Goal: Task Accomplishment & Management: Complete application form

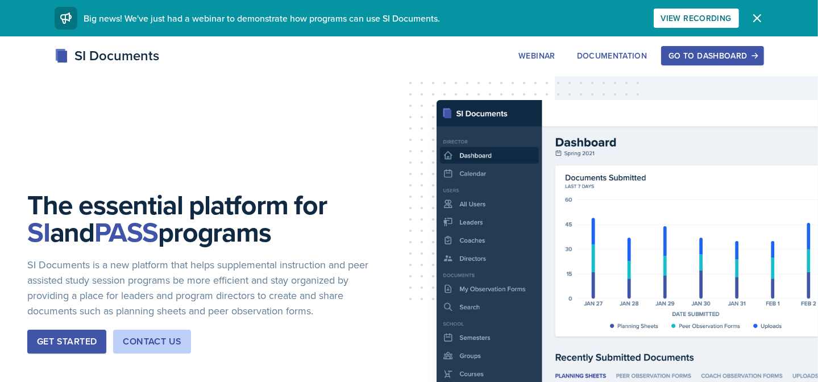
click at [750, 53] on div "Go to Dashboard" at bounding box center [713, 55] width 88 height 9
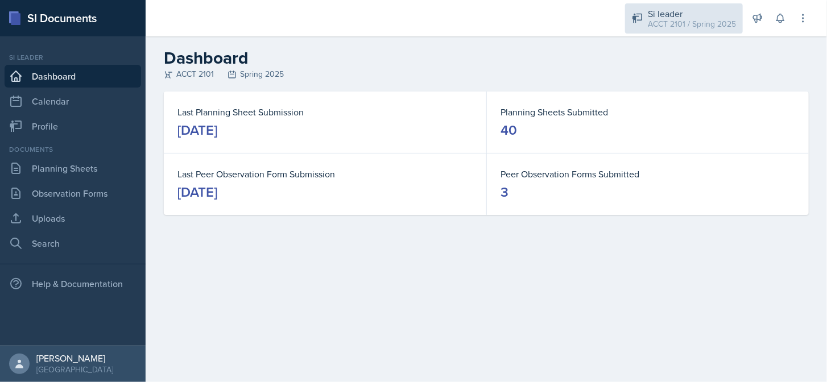
click at [688, 22] on div "ACCT 2101 / Spring 2025" at bounding box center [692, 24] width 88 height 12
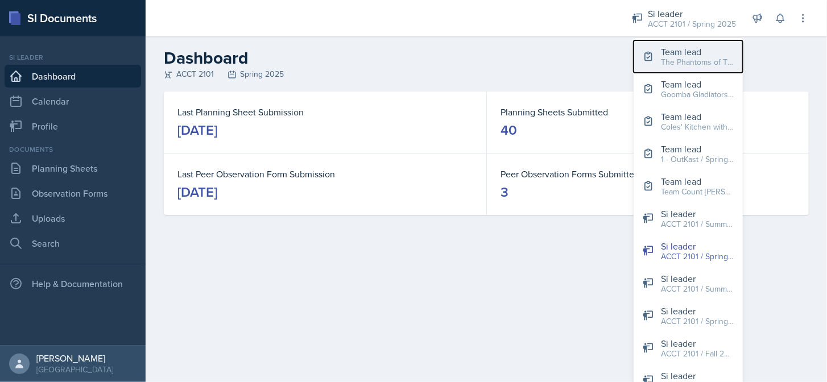
click at [693, 63] on div "The Phantoms of The Opera / Fall 2025" at bounding box center [697, 62] width 73 height 12
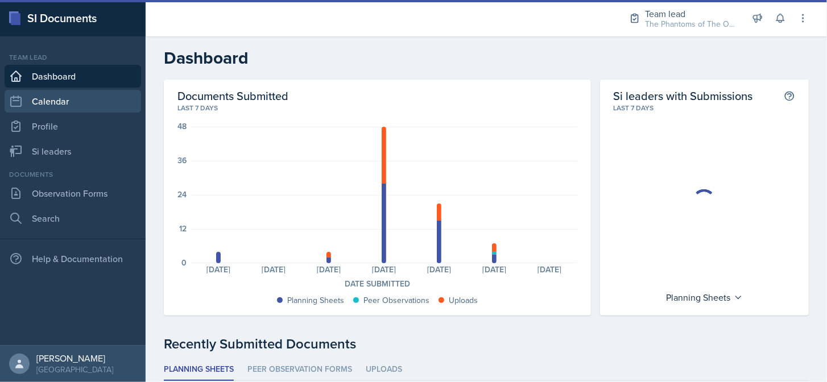
click at [64, 96] on link "Calendar" at bounding box center [73, 101] width 136 height 23
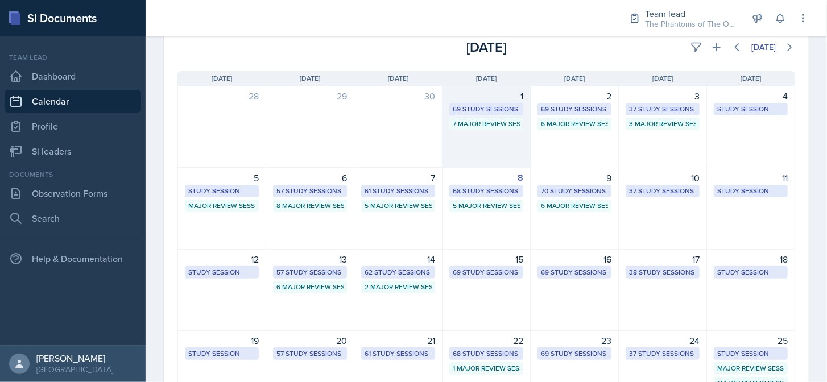
scroll to position [80, 0]
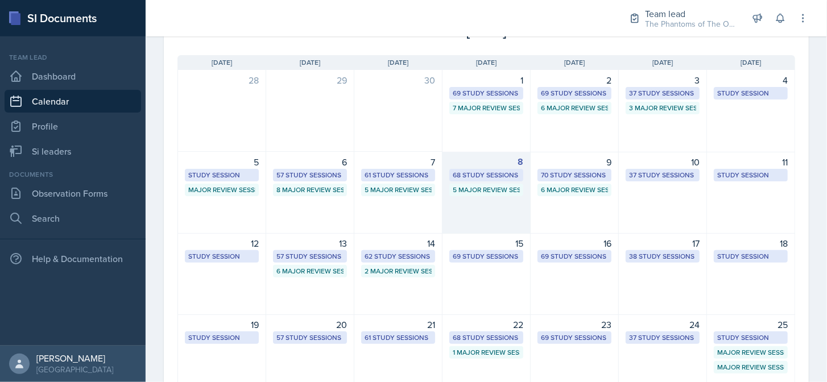
click at [490, 174] on div "68 Study Sessions" at bounding box center [486, 175] width 67 height 10
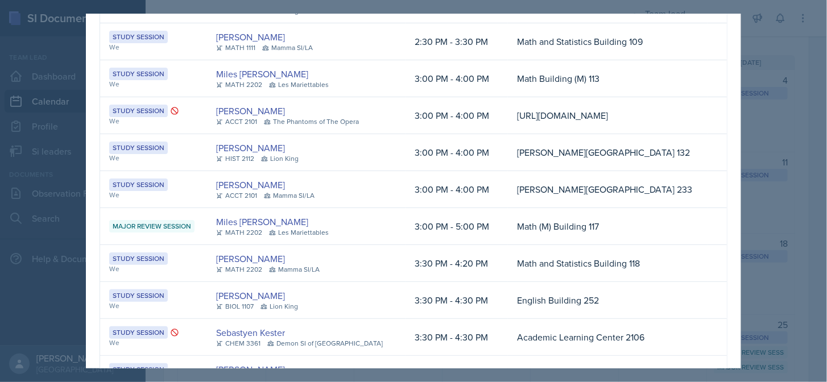
scroll to position [1174, 0]
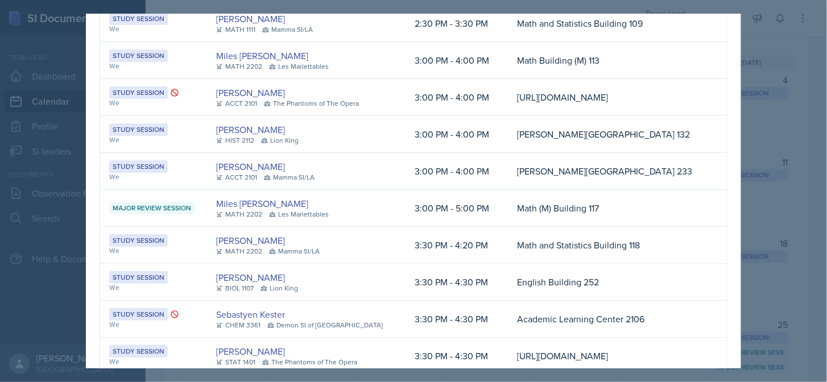
click at [581, 116] on td "[URL][DOMAIN_NAME]" at bounding box center [608, 97] width 200 height 37
copy td "[URL][DOMAIN_NAME]"
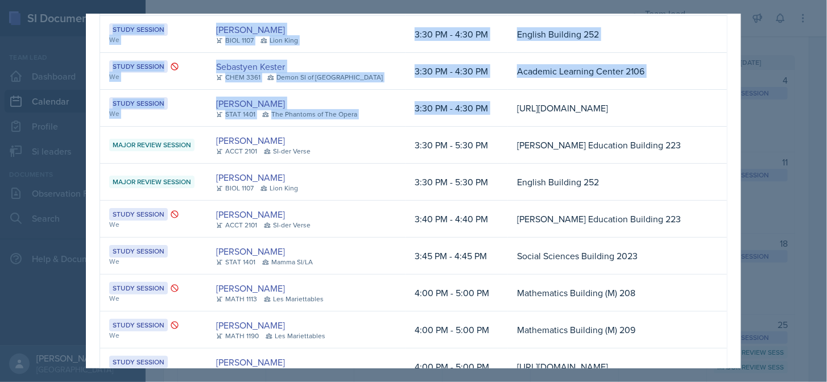
scroll to position [0, 204]
drag, startPoint x: 477, startPoint y: 195, endPoint x: 660, endPoint y: 241, distance: 188.1
click at [660, 127] on td "[URL][DOMAIN_NAME]" at bounding box center [608, 108] width 200 height 37
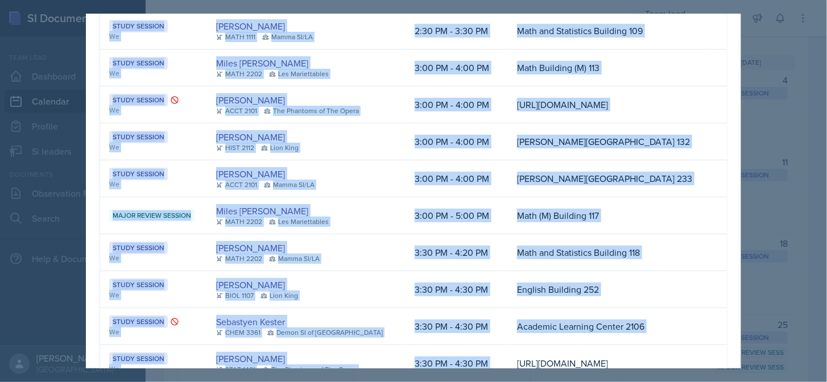
scroll to position [1166, 0]
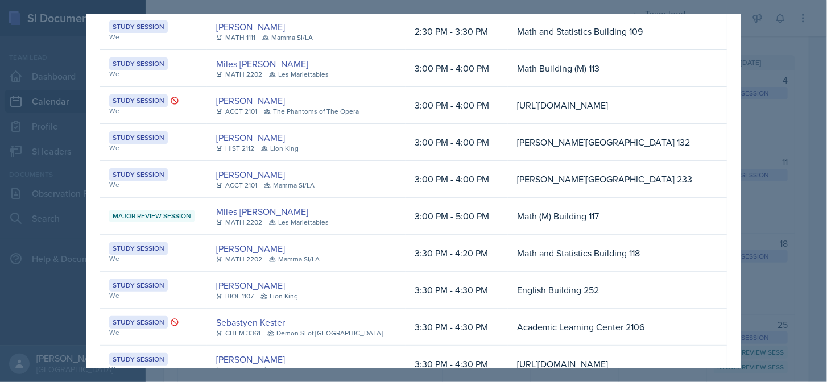
click at [787, 263] on div at bounding box center [413, 191] width 827 height 382
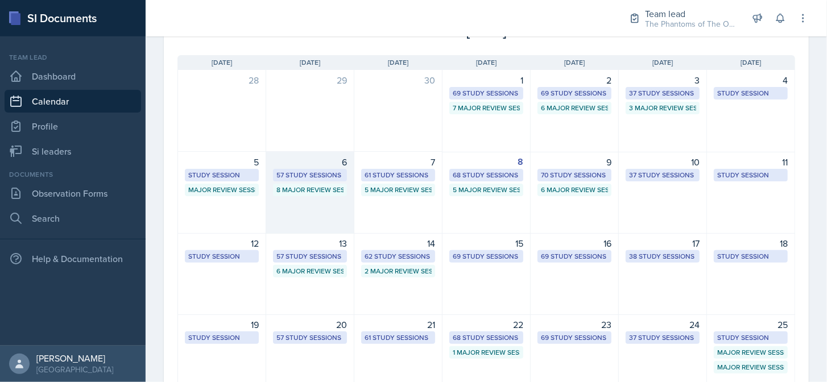
click at [313, 180] on div "57 Study Sessions" at bounding box center [310, 175] width 74 height 13
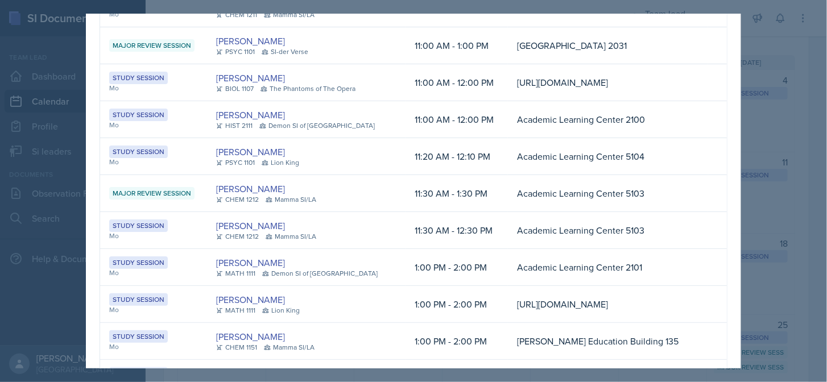
scroll to position [0, 0]
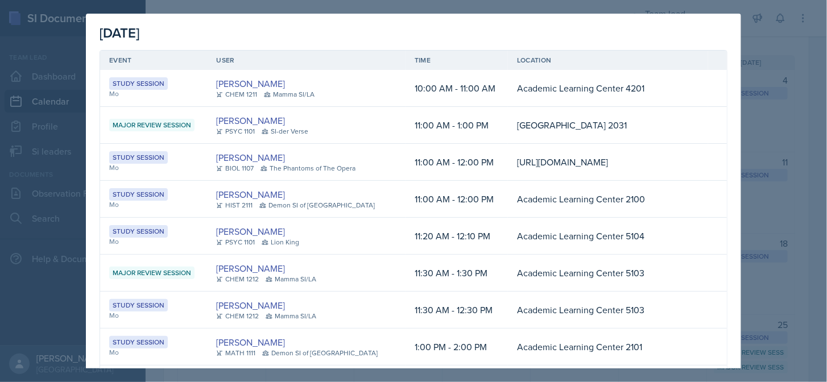
click at [778, 247] on div at bounding box center [413, 191] width 827 height 382
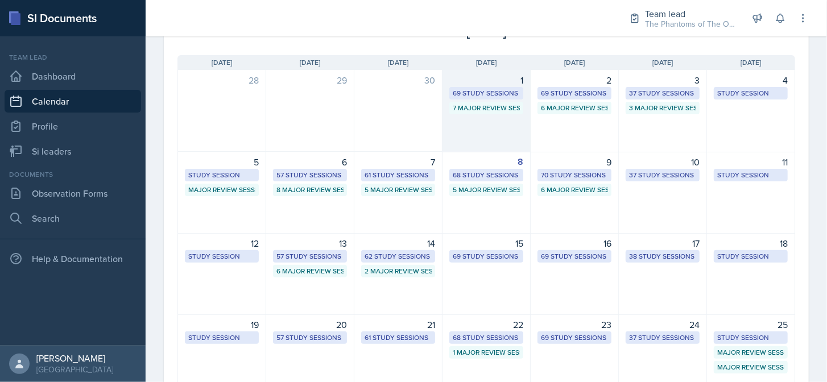
click at [483, 90] on div "69 Study Sessions" at bounding box center [486, 93] width 67 height 10
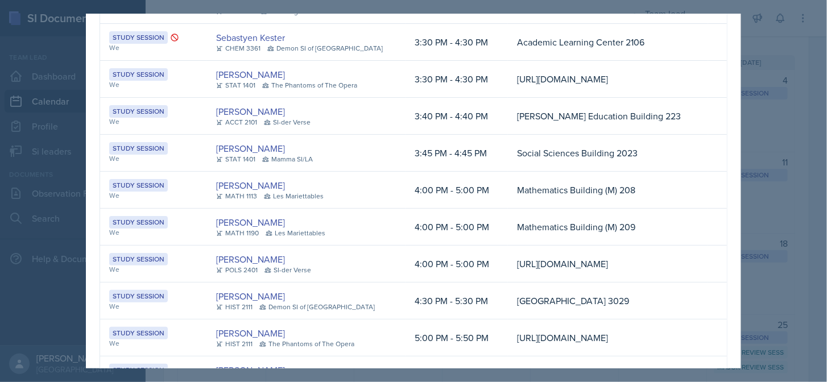
scroll to position [1458, 0]
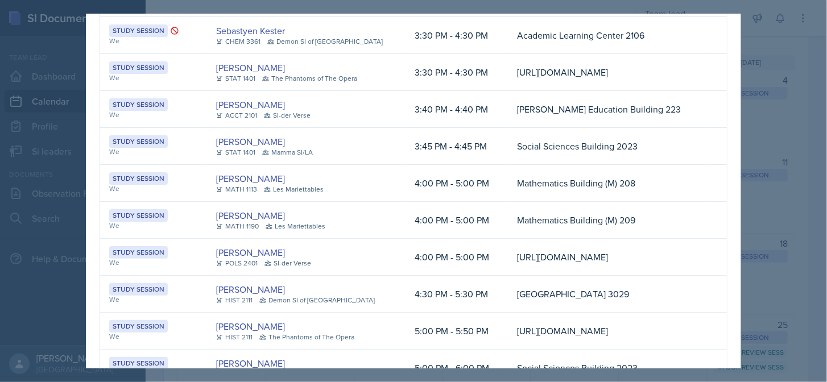
click at [756, 246] on div at bounding box center [413, 191] width 827 height 382
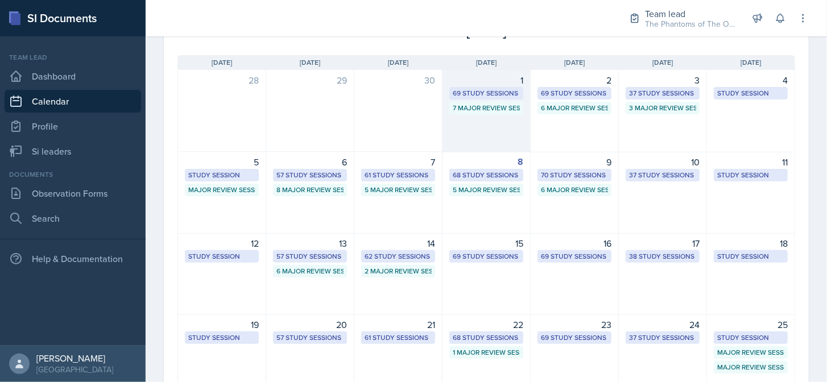
click at [485, 106] on div "7 Major Review Sessions" at bounding box center [486, 108] width 67 height 10
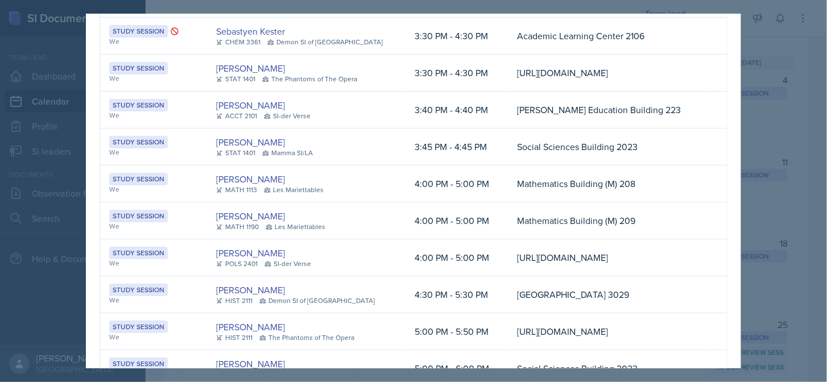
scroll to position [0, 204]
drag, startPoint x: 479, startPoint y: 159, endPoint x: 668, endPoint y: 194, distance: 192.6
click at [668, 92] on td "[URL][DOMAIN_NAME]" at bounding box center [608, 73] width 200 height 37
copy td "[URL][DOMAIN_NAME]"
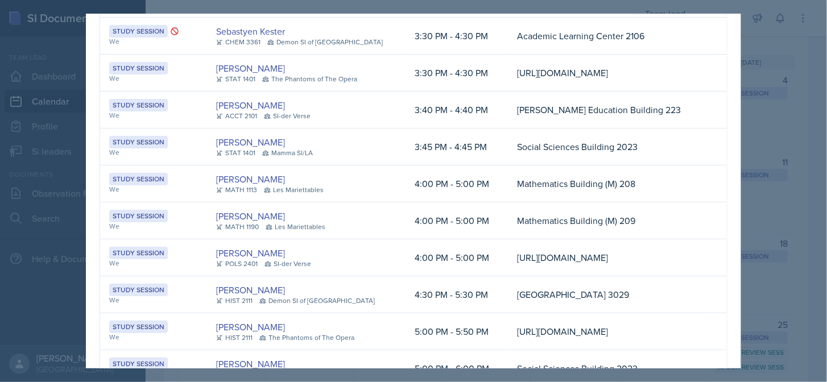
click at [406, 92] on td "3:30 PM - 4:30 PM" at bounding box center [457, 73] width 102 height 37
drag, startPoint x: 275, startPoint y: 67, endPoint x: 266, endPoint y: 81, distance: 17.4
drag, startPoint x: 266, startPoint y: 81, endPoint x: 263, endPoint y: 88, distance: 7.1
drag, startPoint x: 263, startPoint y: 88, endPoint x: 201, endPoint y: 145, distance: 84.5
click at [201, 145] on table "Event User Time Location Study Session We, Fr [PERSON_NAME] MATH 1113 SI-der Ve…" at bounding box center [414, 7] width 628 height 2829
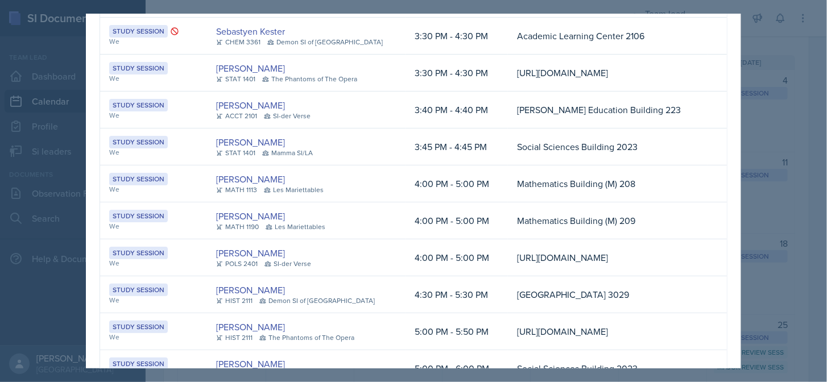
click at [186, 92] on td "Study Session We" at bounding box center [153, 73] width 107 height 37
click at [232, 75] on link "[PERSON_NAME]" at bounding box center [250, 68] width 69 height 14
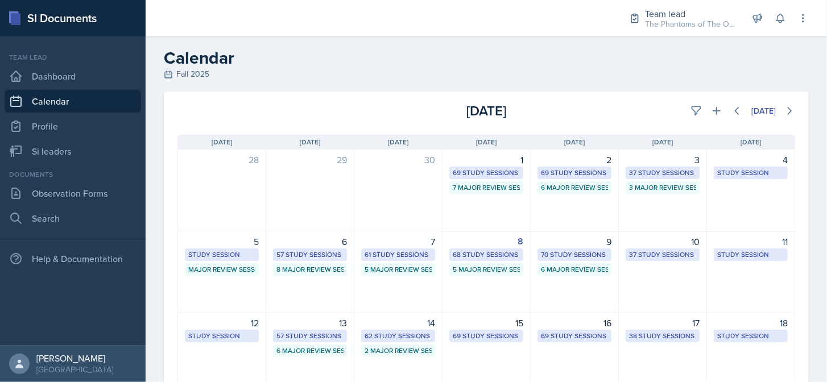
click at [798, 309] on div "[DATE] Sun [DATE] Mon [DATE] Tue [DATE] Wed [DATE] Thu [DATE] Fri [DATE] Sat 28…" at bounding box center [486, 346] width 645 height 450
click at [77, 192] on link "Observation Forms" at bounding box center [73, 193] width 136 height 23
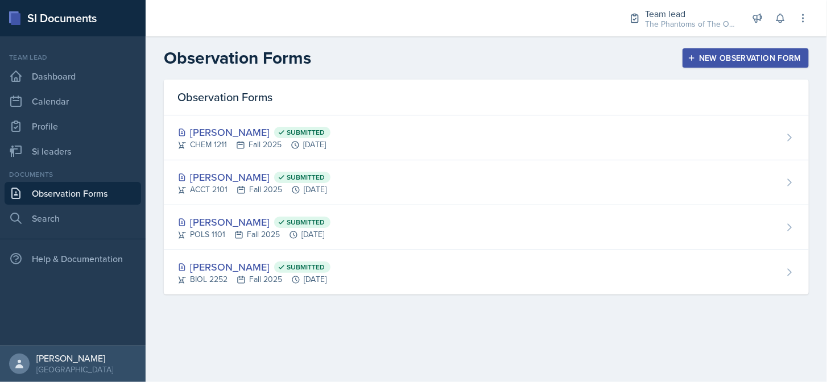
click at [760, 56] on div "New Observation Form" at bounding box center [745, 57] width 111 height 9
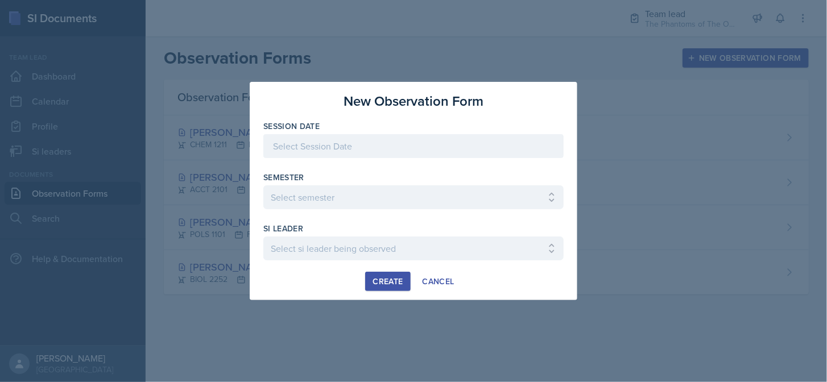
click at [381, 154] on div at bounding box center [413, 146] width 300 height 24
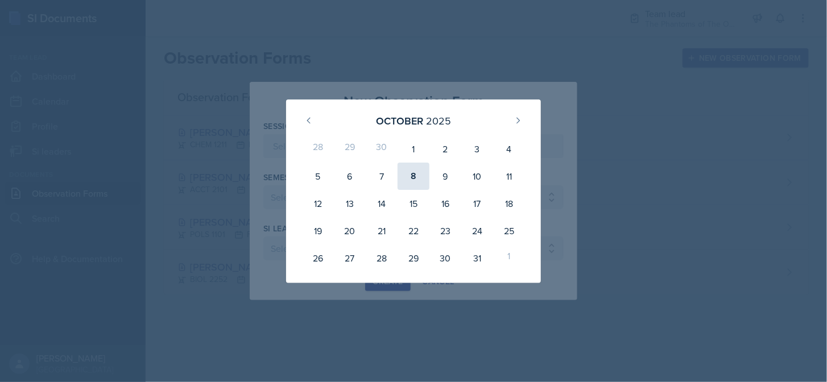
click at [424, 179] on div "8" at bounding box center [414, 176] width 32 height 27
type input "[DATE]"
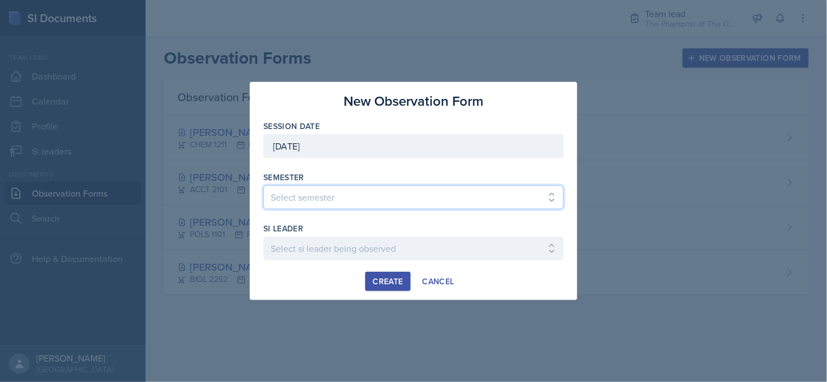
click at [376, 191] on select "Select semester All Spring 2021 Summer 2021 Spring 2022 Fall 2020 Fall 2021 Fal…" at bounding box center [413, 197] width 300 height 24
select select "2bed604d-1099-4043-b1bc-2365e8740244"
click at [263, 185] on select "Select semester All Spring 2021 Summer 2021 Spring 2022 Fall 2020 Fall 2021 Fal…" at bounding box center [413, 197] width 300 height 24
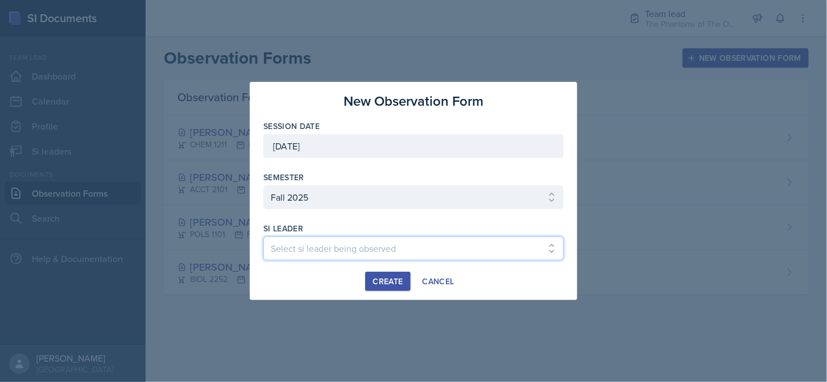
click at [341, 253] on select "Select si leader being observed [PERSON_NAME] / CHEM 1211 / Demon SI of [GEOGRA…" at bounding box center [413, 249] width 300 height 24
select select "c6b1e1bc-3557-43f1-a18e-f562f560a560"
click at [263, 237] on select "Select si leader being observed [PERSON_NAME] / CHEM 1211 / Demon SI of [GEOGRA…" at bounding box center [413, 249] width 300 height 24
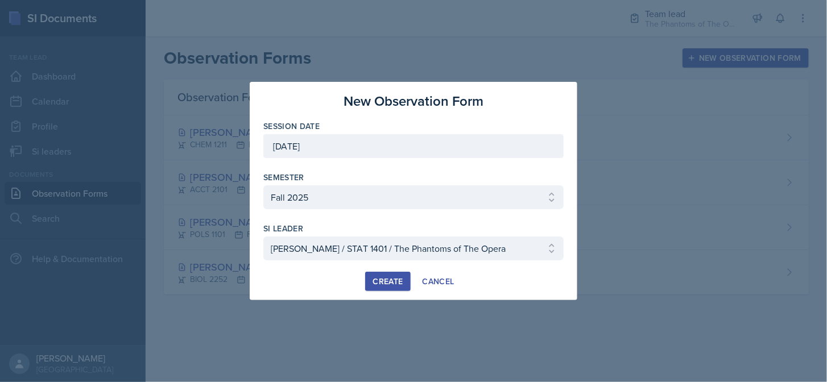
click at [390, 282] on div "Create" at bounding box center [388, 281] width 30 height 9
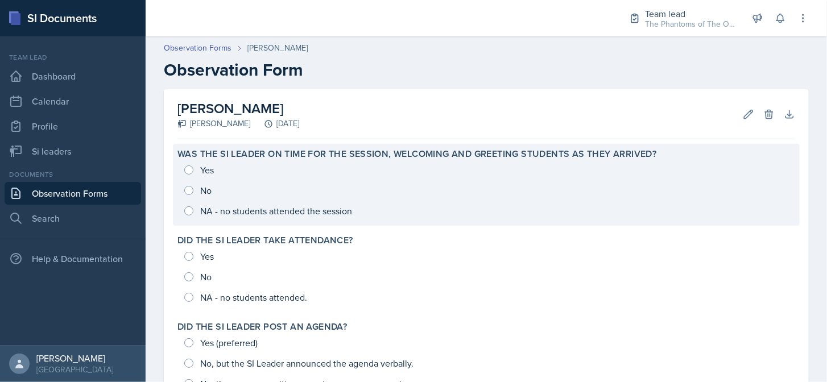
click at [208, 172] on div "Yes No NA - no students attended the session" at bounding box center [486, 190] width 618 height 61
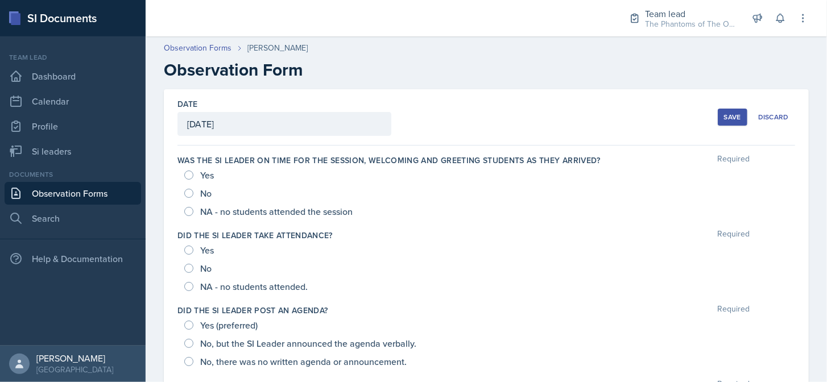
click at [201, 251] on span "Yes" at bounding box center [207, 250] width 14 height 11
click at [193, 251] on input "Yes" at bounding box center [188, 250] width 9 height 9
radio input "true"
click at [204, 180] on span "Yes" at bounding box center [207, 174] width 14 height 11
click at [193, 180] on input "Yes" at bounding box center [188, 175] width 9 height 9
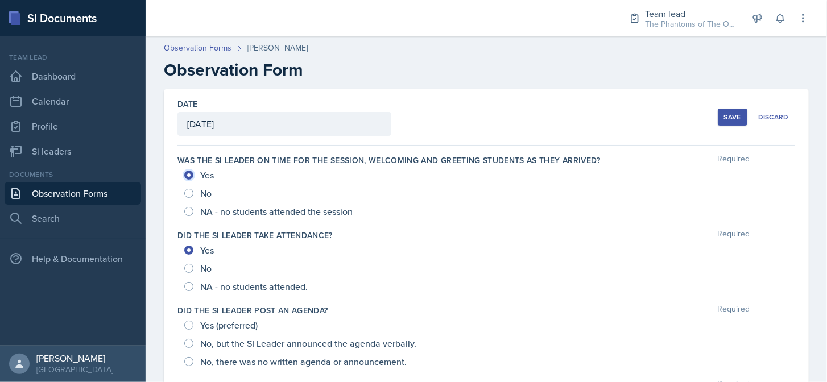
radio input "true"
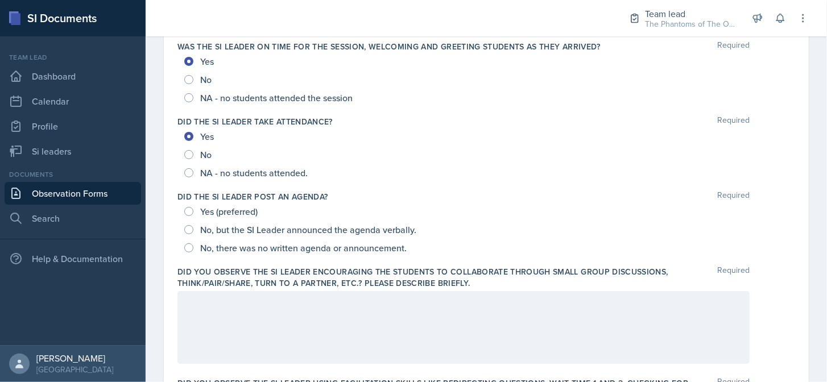
click at [249, 209] on span "Yes (preferred)" at bounding box center [228, 211] width 57 height 11
click at [193, 209] on input "Yes (preferred)" at bounding box center [188, 211] width 9 height 9
radio input "true"
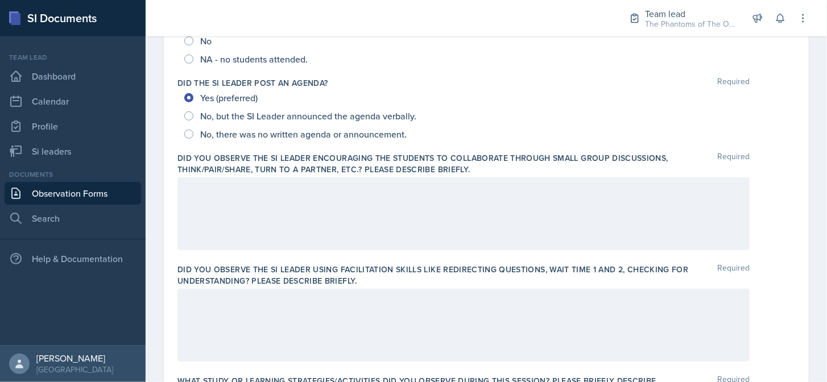
click at [300, 202] on div at bounding box center [463, 213] width 572 height 73
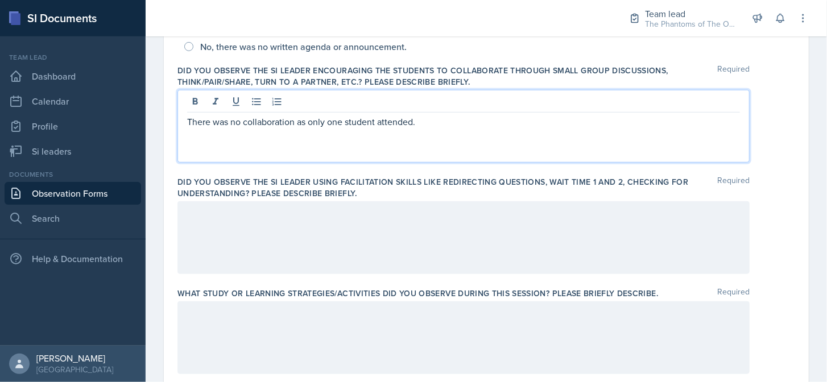
scroll to position [316, 0]
click at [304, 253] on div at bounding box center [463, 237] width 572 height 73
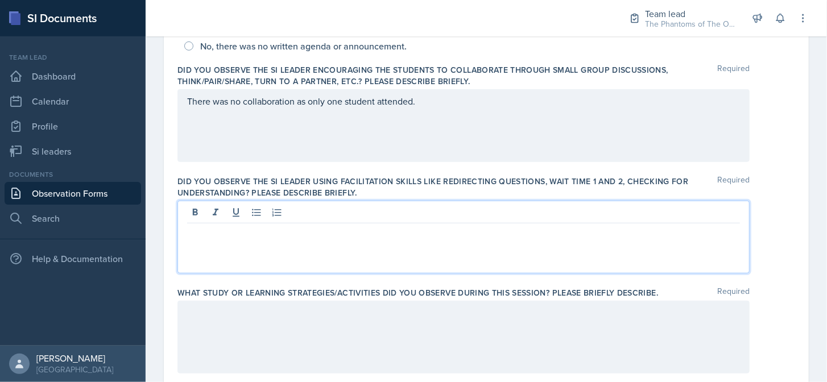
scroll to position [336, 0]
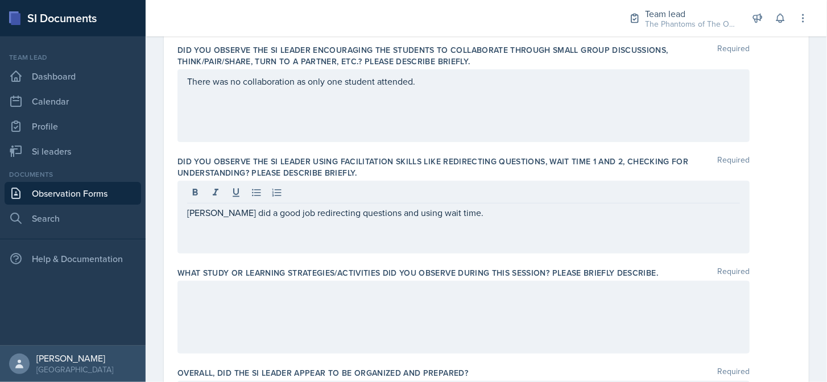
click at [294, 312] on div at bounding box center [463, 317] width 572 height 73
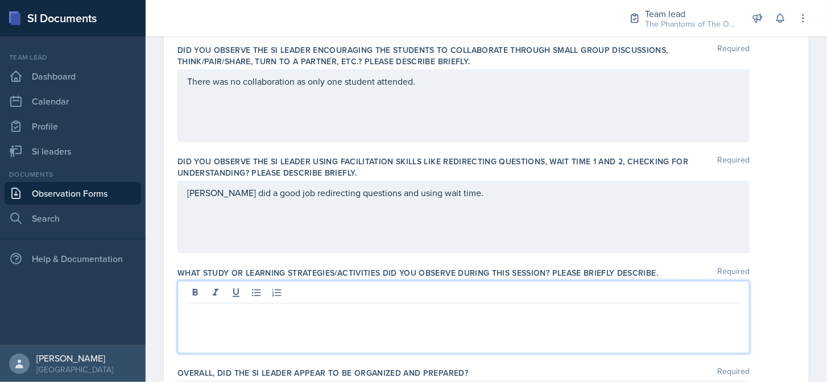
scroll to position [355, 0]
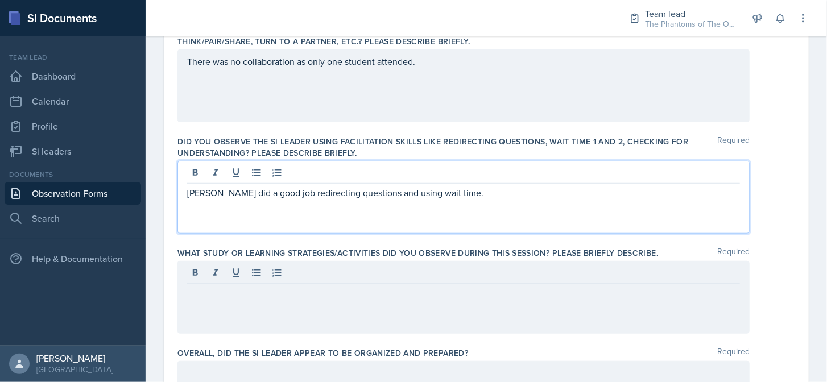
click at [383, 172] on div "[PERSON_NAME] did a good job redirecting questions and using wait time." at bounding box center [463, 197] width 572 height 73
click at [277, 191] on p "[PERSON_NAME] did a good job redirecting questions and using wait time." at bounding box center [463, 193] width 553 height 14
click at [278, 196] on p "[PERSON_NAME] did a good job using wait time." at bounding box center [463, 193] width 553 height 14
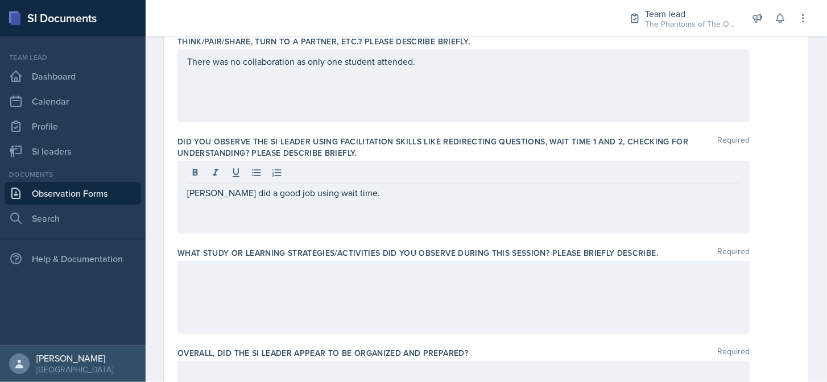
click at [284, 291] on div at bounding box center [463, 297] width 572 height 73
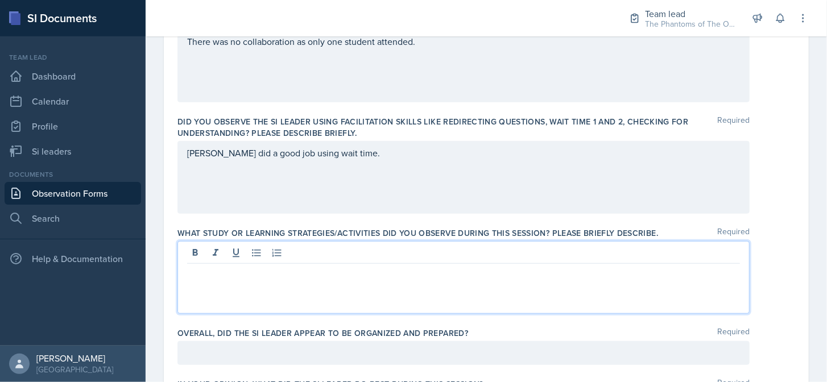
click at [494, 358] on div at bounding box center [463, 353] width 572 height 24
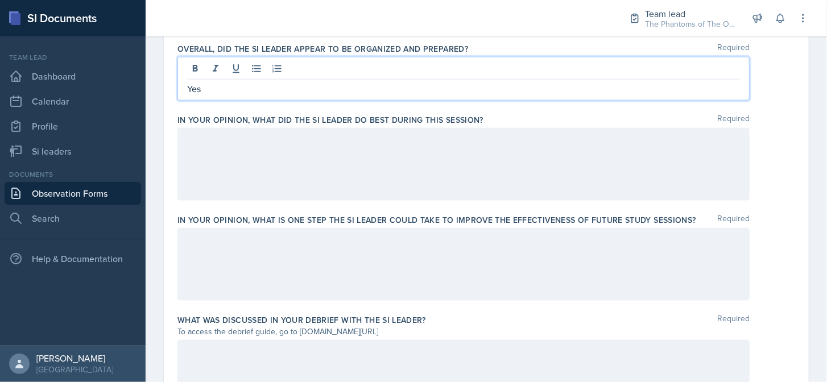
scroll to position [603, 0]
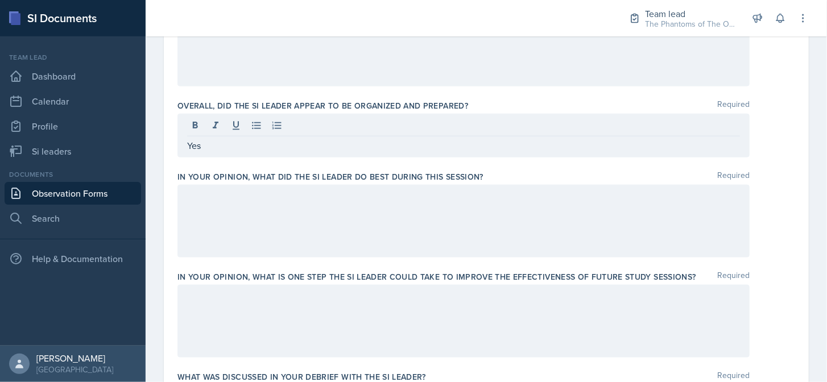
click at [455, 229] on div at bounding box center [463, 221] width 572 height 73
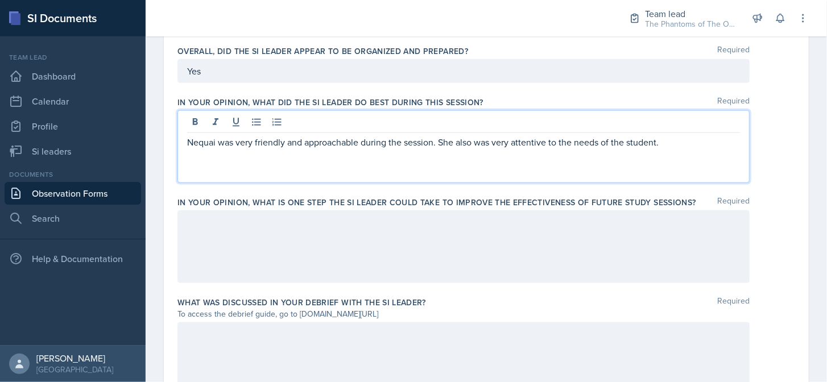
scroll to position [679, 0]
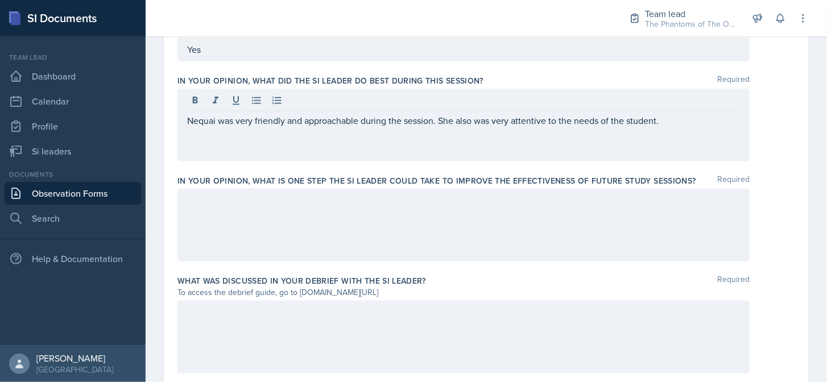
click at [455, 229] on div at bounding box center [463, 225] width 572 height 73
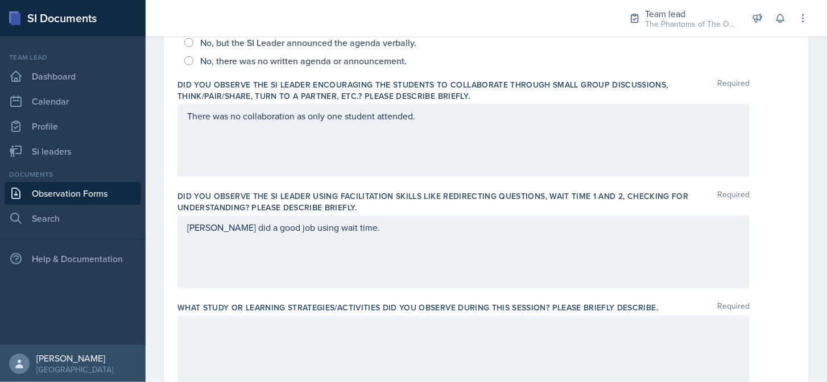
scroll to position [415, 0]
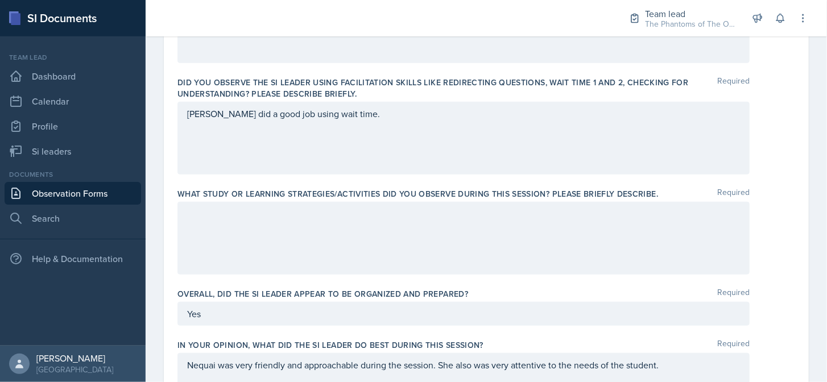
click at [433, 238] on div at bounding box center [463, 238] width 572 height 73
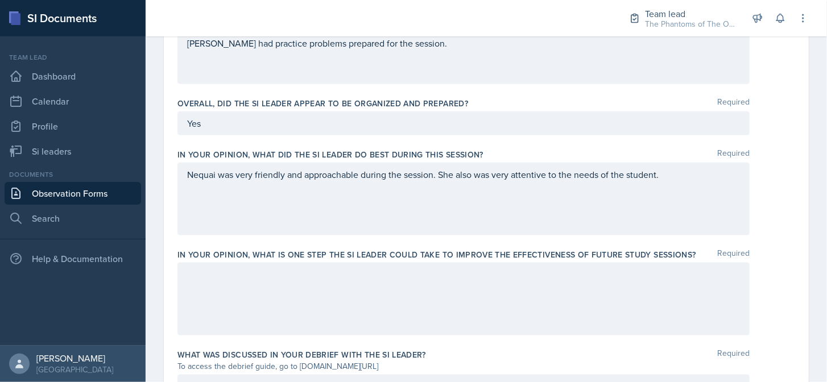
scroll to position [491, 0]
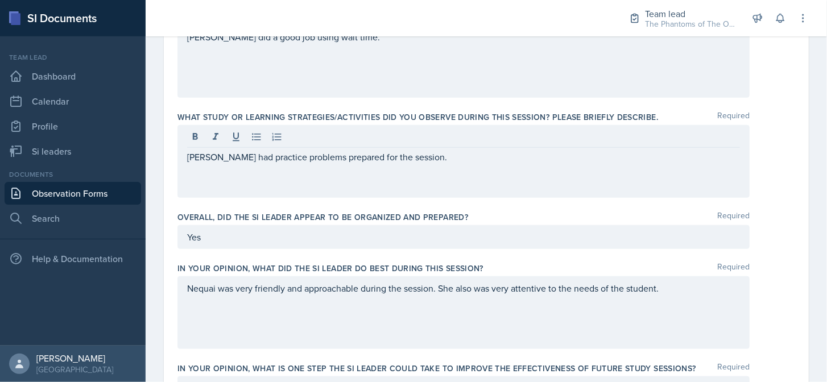
click at [790, 345] on div "Date [DATE] [DATE] 28 29 30 1 2 3 4 5 6 7 8 9 10 11 12 13 14 15 16 17 18 19 20 …" at bounding box center [486, 139] width 645 height 1082
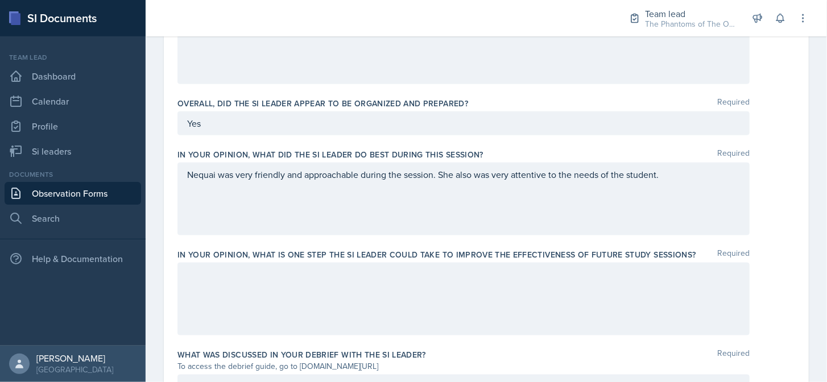
scroll to position [662, 0]
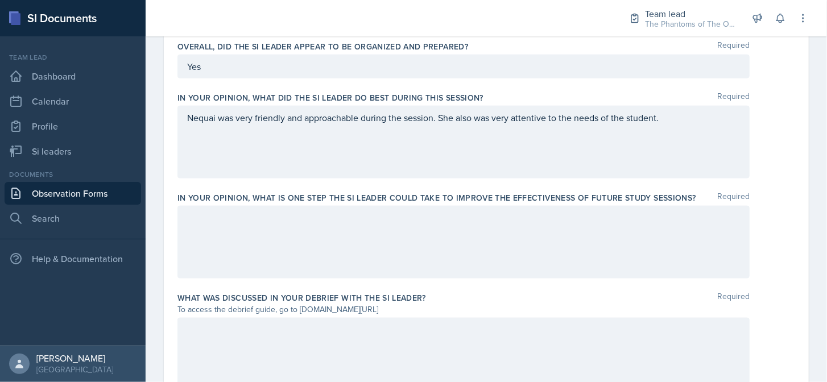
click at [605, 258] on div at bounding box center [463, 242] width 572 height 73
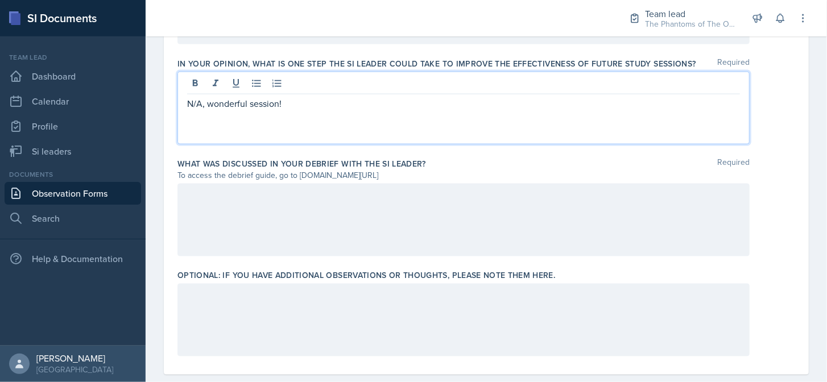
click at [576, 226] on div at bounding box center [463, 220] width 572 height 73
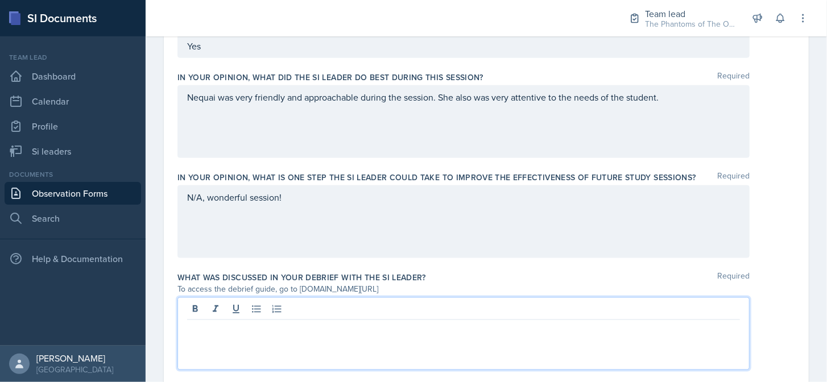
scroll to position [796, 0]
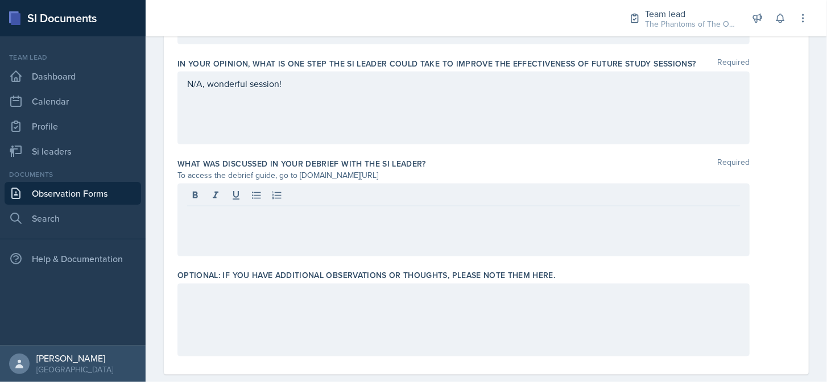
click at [591, 323] on div at bounding box center [463, 320] width 572 height 73
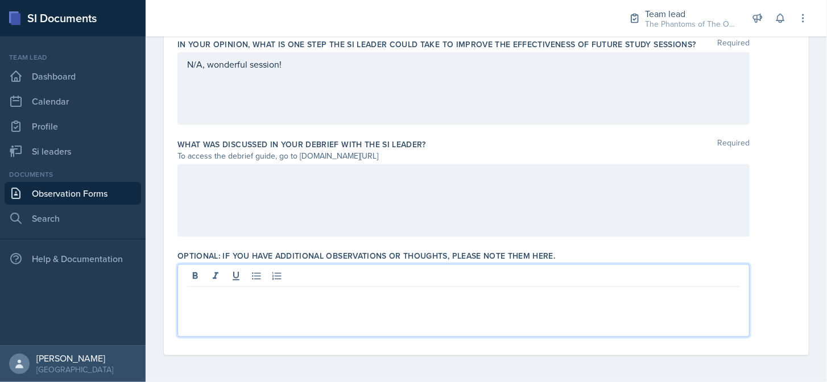
click at [504, 195] on div at bounding box center [463, 200] width 572 height 73
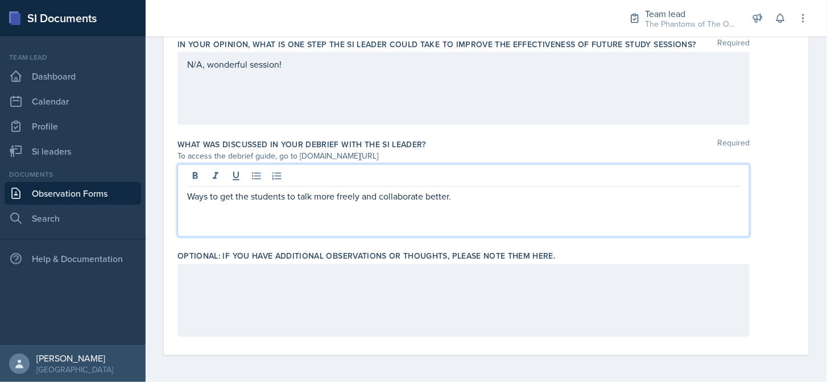
click at [246, 198] on p "Ways to get the students to talk more freely and collaborate better." at bounding box center [463, 196] width 553 height 14
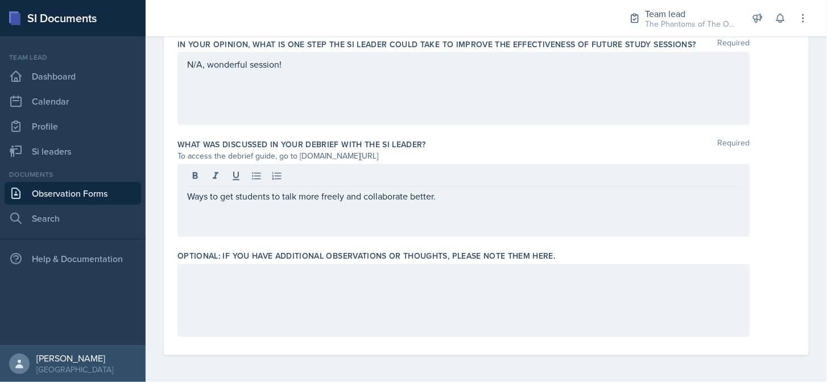
click at [462, 206] on div "Ways to get students to talk more freely and collaborate better." at bounding box center [463, 200] width 572 height 73
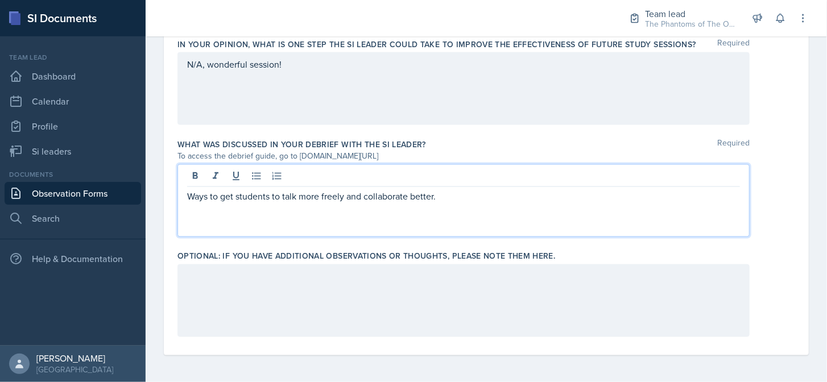
click at [468, 195] on p "Ways to get students to talk more freely and collaborate better." at bounding box center [463, 196] width 553 height 14
click at [487, 275] on div at bounding box center [463, 300] width 572 height 73
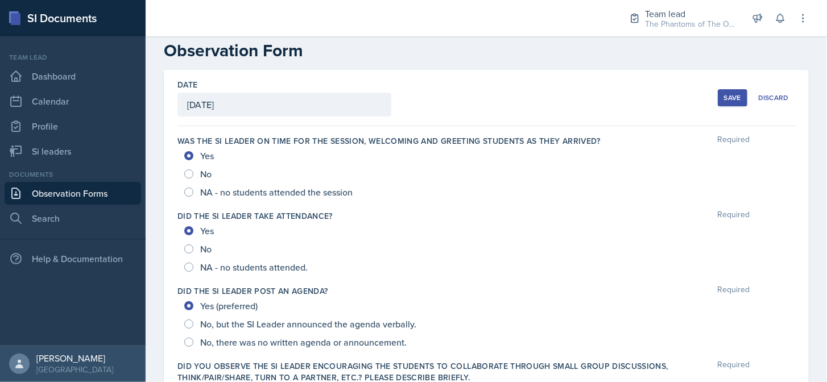
scroll to position [0, 0]
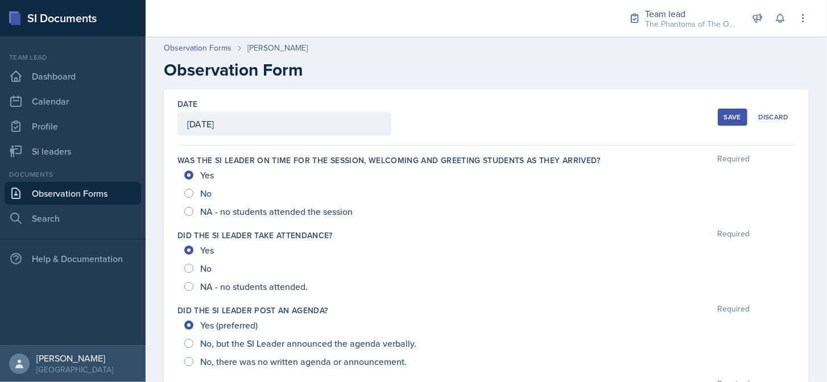
click at [736, 118] on button "Save" at bounding box center [733, 117] width 30 height 17
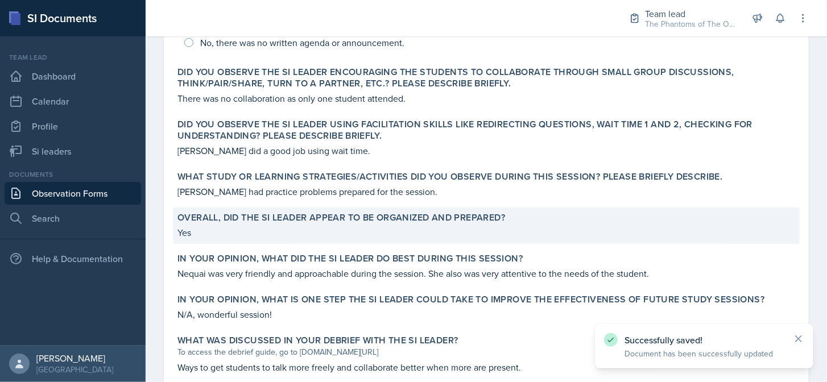
scroll to position [452, 0]
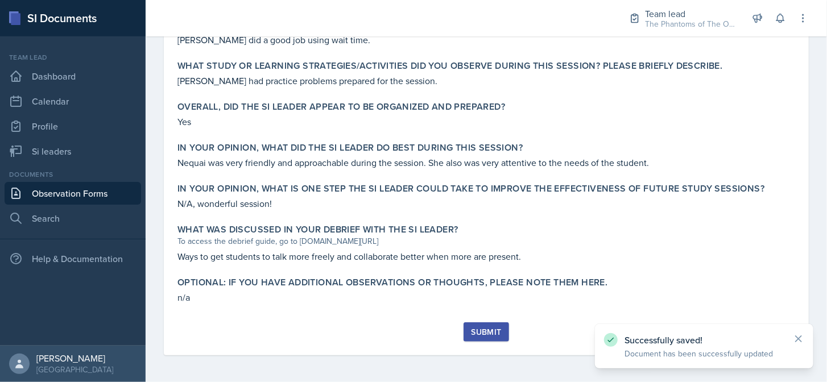
click at [496, 328] on div "Submit" at bounding box center [486, 332] width 30 height 9
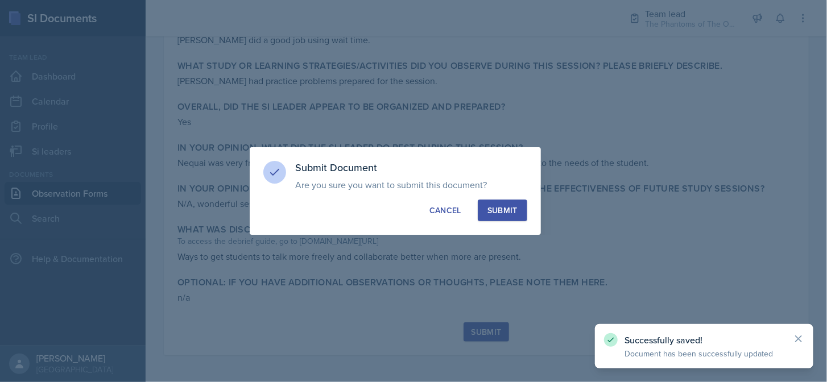
click at [510, 205] on div "Submit" at bounding box center [502, 210] width 30 height 11
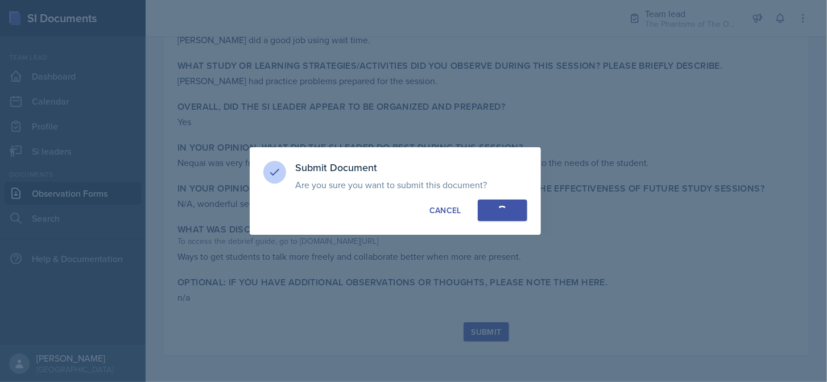
radio input "true"
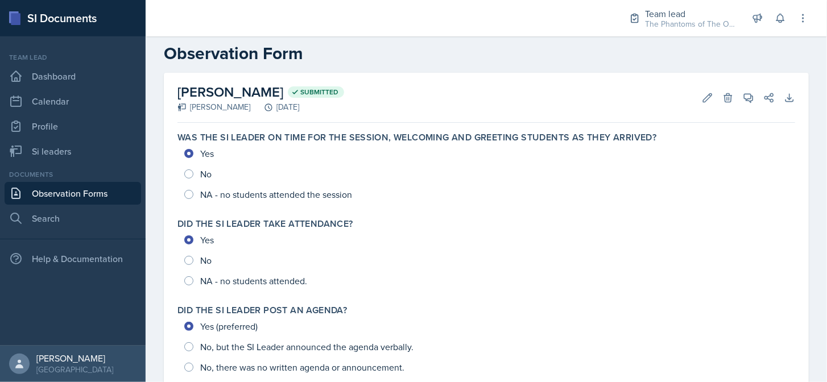
scroll to position [0, 0]
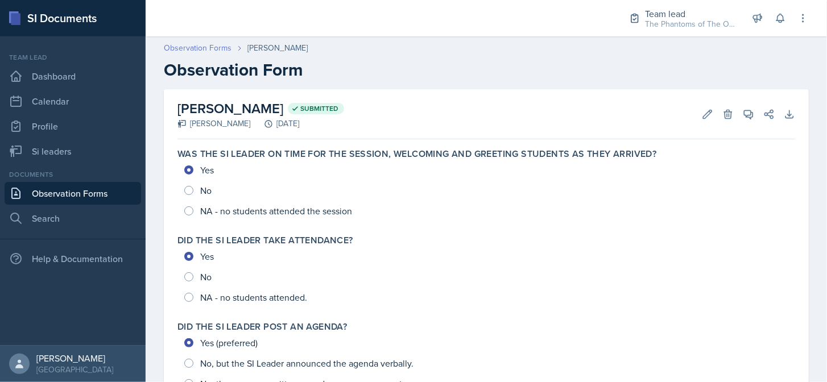
click at [200, 43] on link "Observation Forms" at bounding box center [198, 48] width 68 height 12
